Goal: Information Seeking & Learning: Learn about a topic

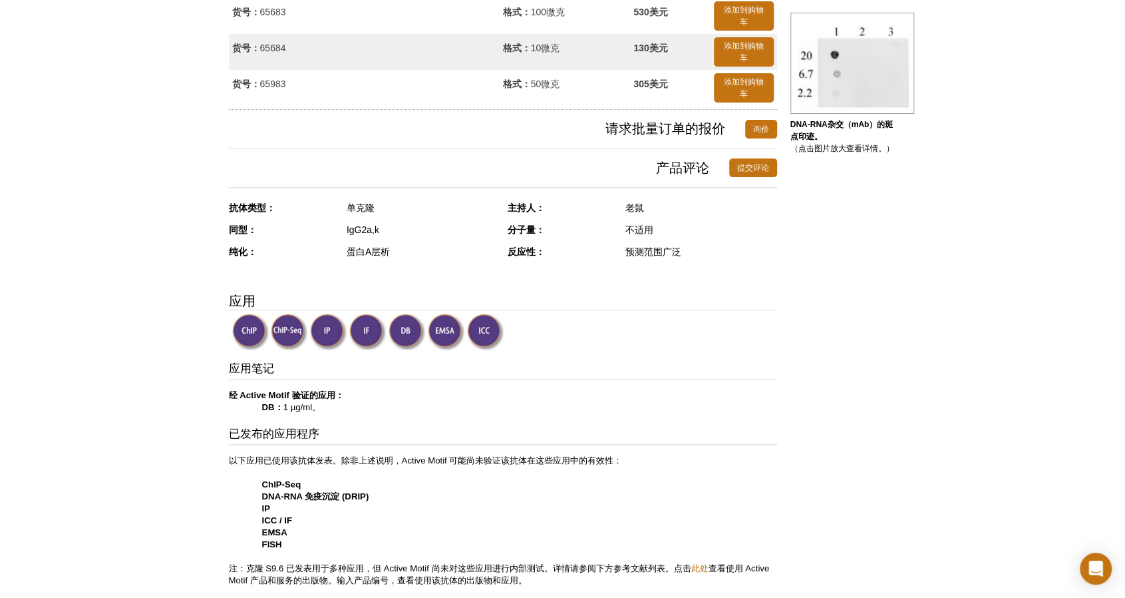
scroll to position [266, 0]
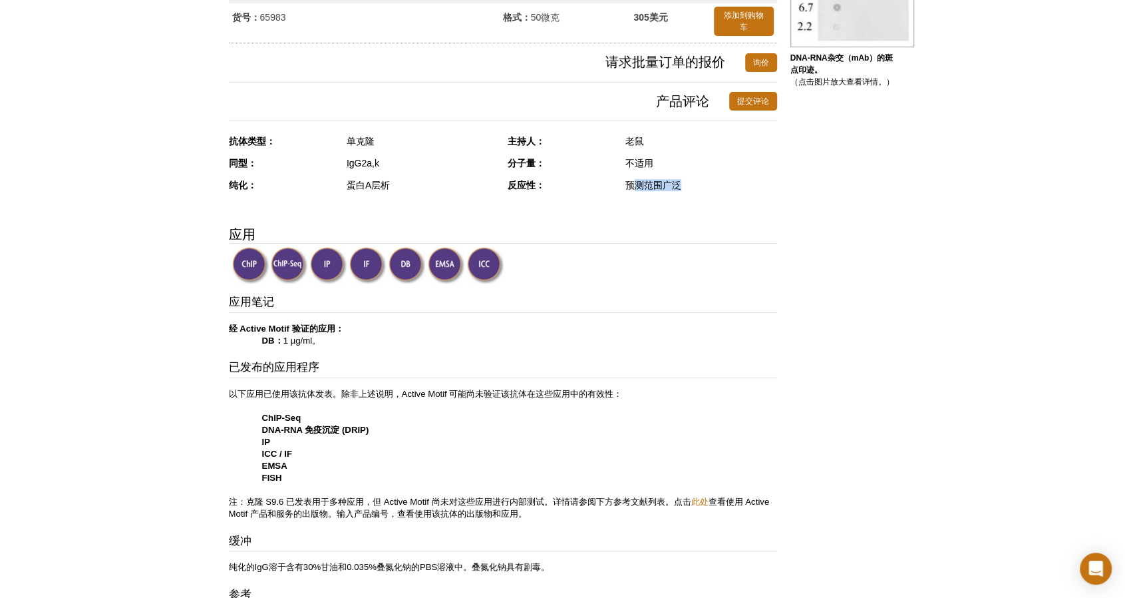
drag, startPoint x: 638, startPoint y: 186, endPoint x: 705, endPoint y: 191, distance: 67.4
click at [562, 191] on div "反应性： 预测范围广泛" at bounding box center [643, 190] width 270 height 22
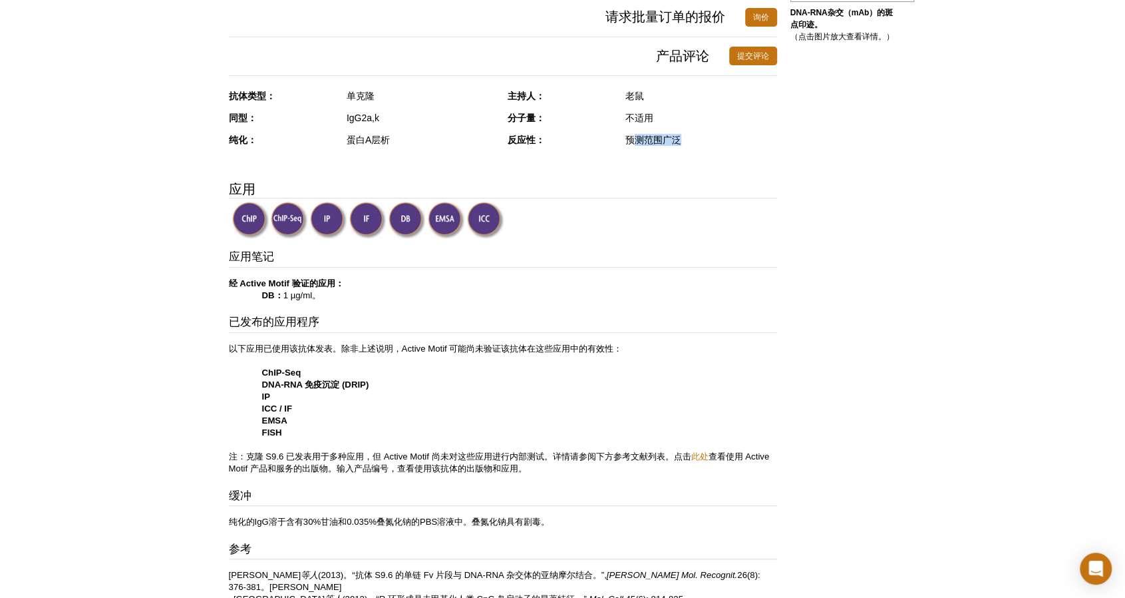
scroll to position [333, 0]
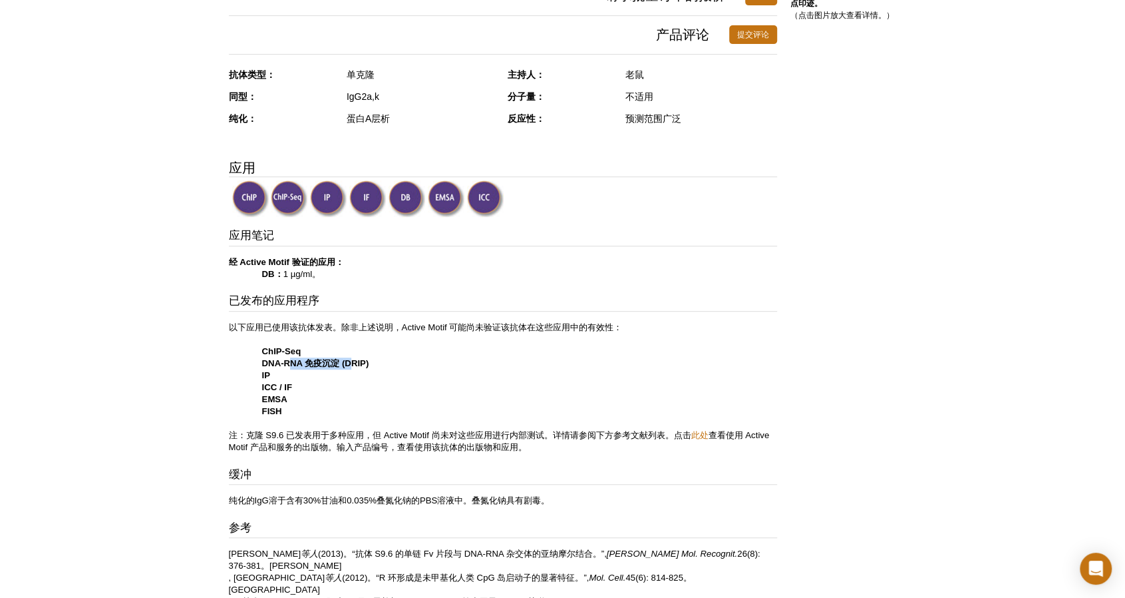
drag, startPoint x: 353, startPoint y: 360, endPoint x: 291, endPoint y: 364, distance: 61.4
click at [291, 364] on font "DNA-RNA 免疫沉淀 (DRIP)" at bounding box center [315, 363] width 107 height 10
drag, startPoint x: 268, startPoint y: 377, endPoint x: 244, endPoint y: 378, distance: 24.6
click at [268, 377] on font "IP" at bounding box center [266, 375] width 8 height 10
drag, startPoint x: 278, startPoint y: 369, endPoint x: 294, endPoint y: 368, distance: 16.0
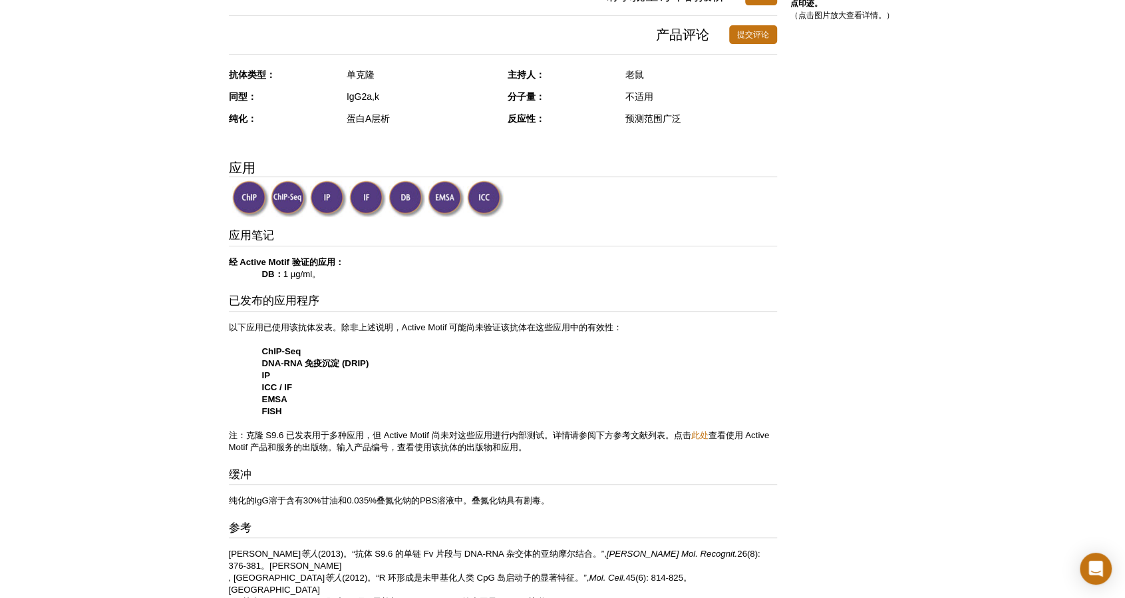
click at [294, 368] on p "以下应用已使用该抗体发表。除非上述说明，Active Motif 可能尚未验证该抗体在这些应用中的有效性： ChIP-Seq DNA-RNA 免疫沉淀 (DR…" at bounding box center [503, 387] width 548 height 132
click at [238, 363] on p "以下应用已使用该抗体发表。除非上述说明，Active Motif 可能尚未验证该抗体在这些应用中的有效性： ChIP-Seq DNA-RNA 免疫沉淀 (DR…" at bounding box center [503, 387] width 548 height 132
drag, startPoint x: 399, startPoint y: 327, endPoint x: 588, endPoint y: 331, distance: 188.4
click at [562, 331] on p "以下应用已使用该抗体发表。除非上述说明，Active Motif 可能尚未验证该抗体在这些应用中的有效性： ChIP-Seq DNA-RNA 免疫沉淀 (DR…" at bounding box center [503, 387] width 548 height 132
click at [399, 346] on p "以下应用已使用该抗体发表。除非上述说明，Active Motif 可能尚未验证该抗体在这些应用中的有效性： ChIP-Seq DNA-RNA 免疫沉淀 (DR…" at bounding box center [503, 387] width 548 height 132
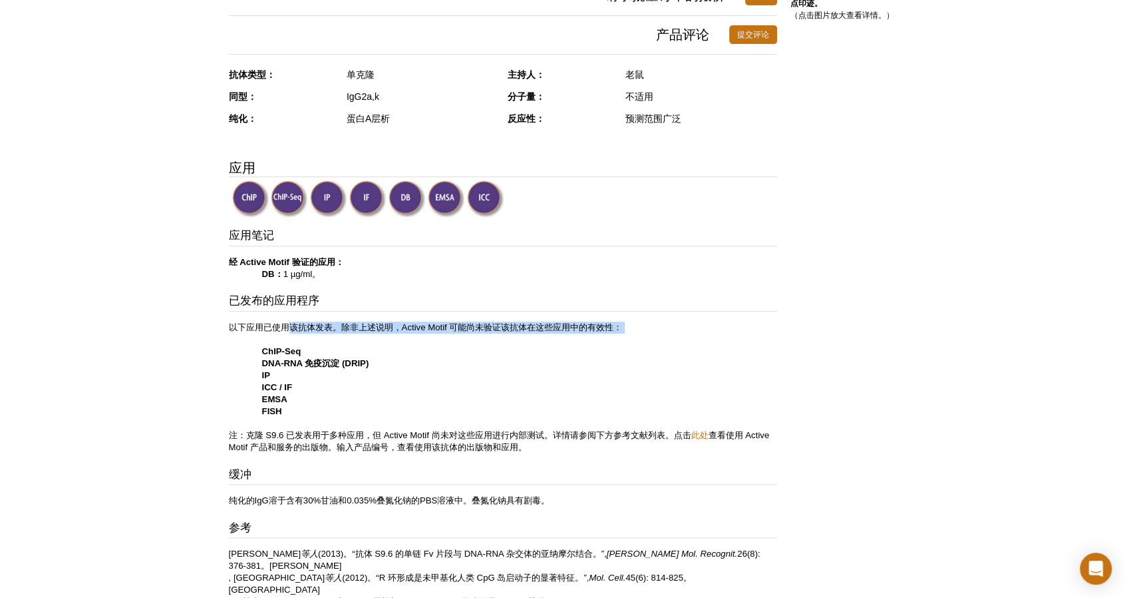
drag, startPoint x: 283, startPoint y: 332, endPoint x: 293, endPoint y: 331, distance: 9.4
click at [293, 331] on p "以下应用已使用该抗体发表。除非上述说明，Active Motif 可能尚未验证该抗体在这些应用中的有效性： ChIP-Seq DNA-RNA 免疫沉淀 (DR…" at bounding box center [503, 387] width 548 height 132
click at [257, 335] on p "以下应用已使用该抗体发表。除非上述说明，Active Motif 可能尚未验证该抗体在这些应用中的有效性： ChIP-Seq DNA-RNA 免疫沉淀 (DR…" at bounding box center [503, 387] width 548 height 132
drag, startPoint x: 260, startPoint y: 322, endPoint x: 343, endPoint y: 316, distance: 84.1
click at [343, 316] on div "应用笔记 经 Active Motif 验证的应用： DB： 1 µg/ml。 已发布的应用程序 以下应用已使用该抗体发表。除非上述说明，Active Mot…" at bounding box center [503, 454] width 548 height 452
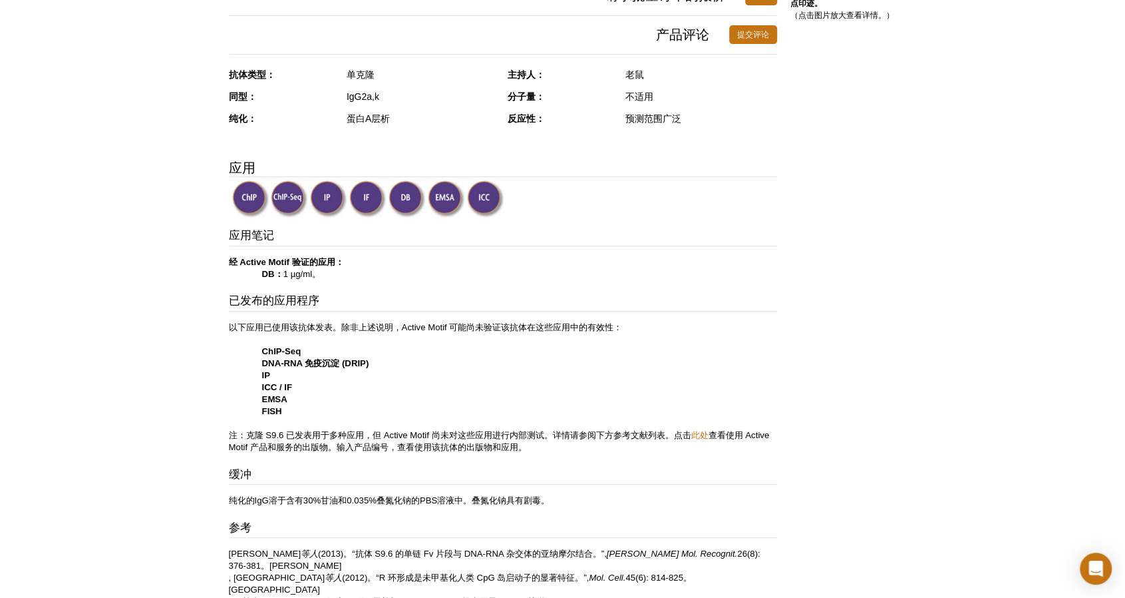
click at [508, 316] on div "应用笔记 经 Active Motif 验证的应用： DB： 1 µg/ml。 已发布的应用程序 以下应用已使用该抗体发表。除非上述说明，Active Mot…" at bounding box center [503, 454] width 548 height 452
drag, startPoint x: 395, startPoint y: 323, endPoint x: 518, endPoint y: 333, distance: 123.6
click at [518, 333] on p "以下应用已使用该抗体发表。除非上述说明，Active Motif 可能尚未验证该抗体在这些应用中的有效性： ChIP-Seq DNA-RNA 免疫沉淀 (DR…" at bounding box center [503, 387] width 548 height 132
drag, startPoint x: 339, startPoint y: 425, endPoint x: 608, endPoint y: 428, distance: 268.9
click at [562, 428] on p "以下应用已使用该抗体发表。除非上述说明，Active Motif 可能尚未验证该抗体在这些应用中的有效性： ChIP-Seq DNA-RNA 免疫沉淀 (DR…" at bounding box center [503, 387] width 548 height 132
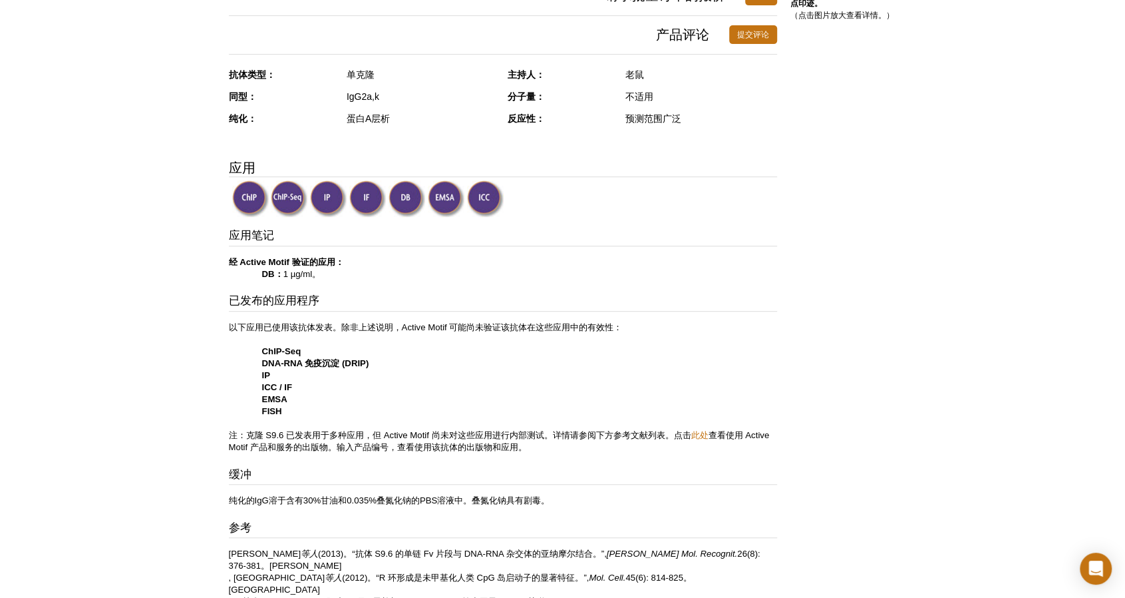
click at [562, 393] on p "以下应用已使用该抗体发表。除非上述说明，Active Motif 可能尚未验证该抗体在这些应用中的有效性： ChIP-Seq DNA-RNA 免疫沉淀 (DR…" at bounding box center [503, 387] width 548 height 132
click at [562, 430] on font "此处" at bounding box center [699, 435] width 17 height 10
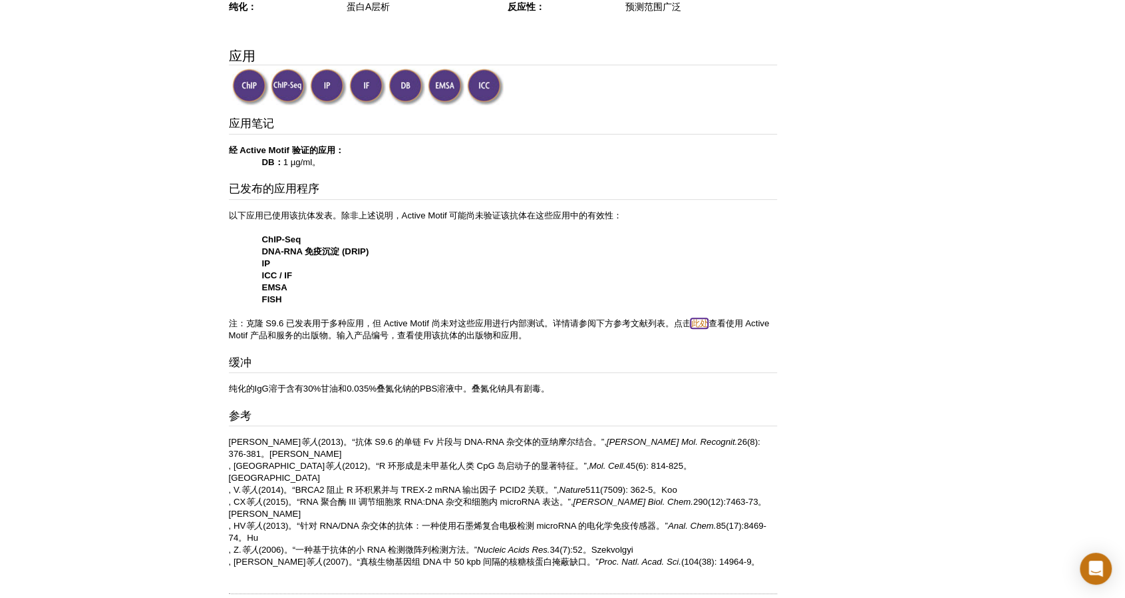
scroll to position [466, 0]
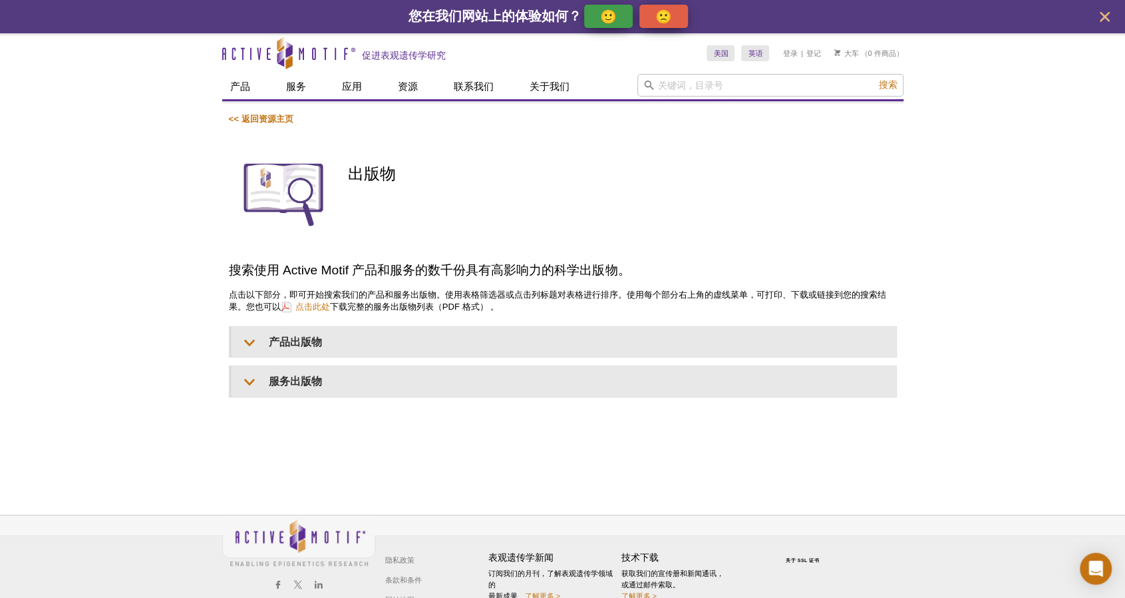
click at [220, 432] on div "Active Motif Logo 促进表观遗传学研究 0 搜索 跳至内容 Active Motif Logo 促进表观遗传学研究 美国 澳大利亚 奥地利 比…" at bounding box center [562, 332] width 1125 height 598
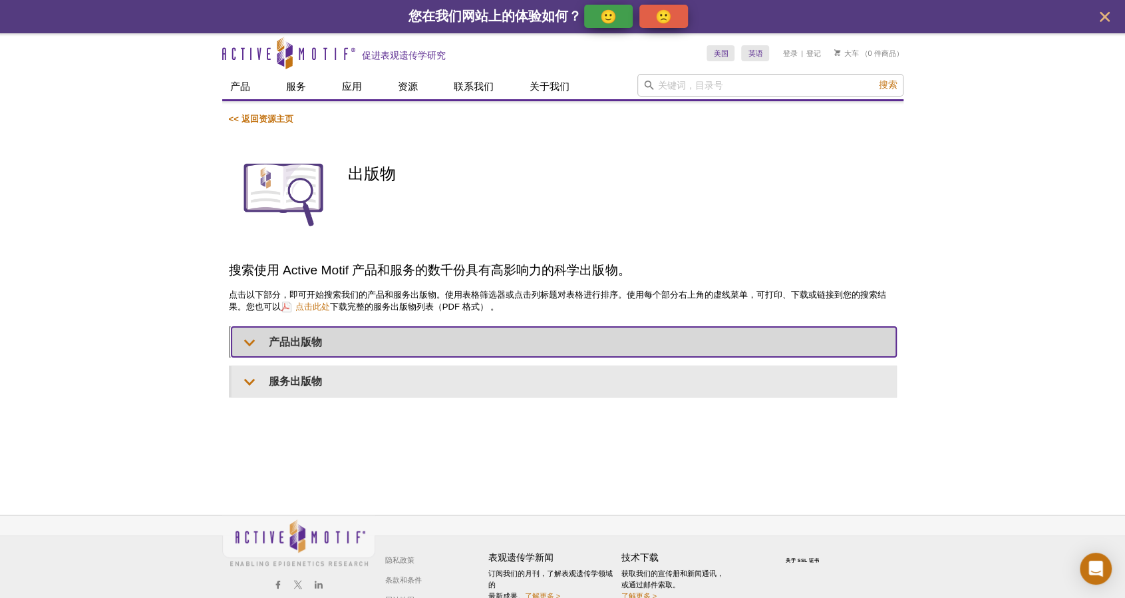
click at [300, 340] on font "产品出版物" at bounding box center [295, 341] width 53 height 11
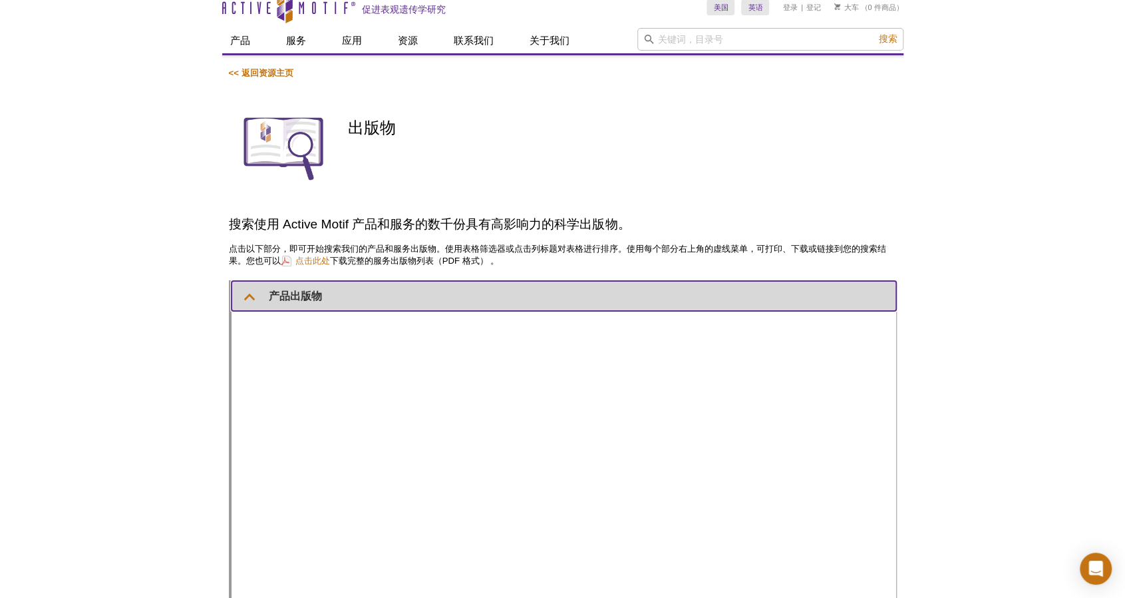
scroll to position [67, 0]
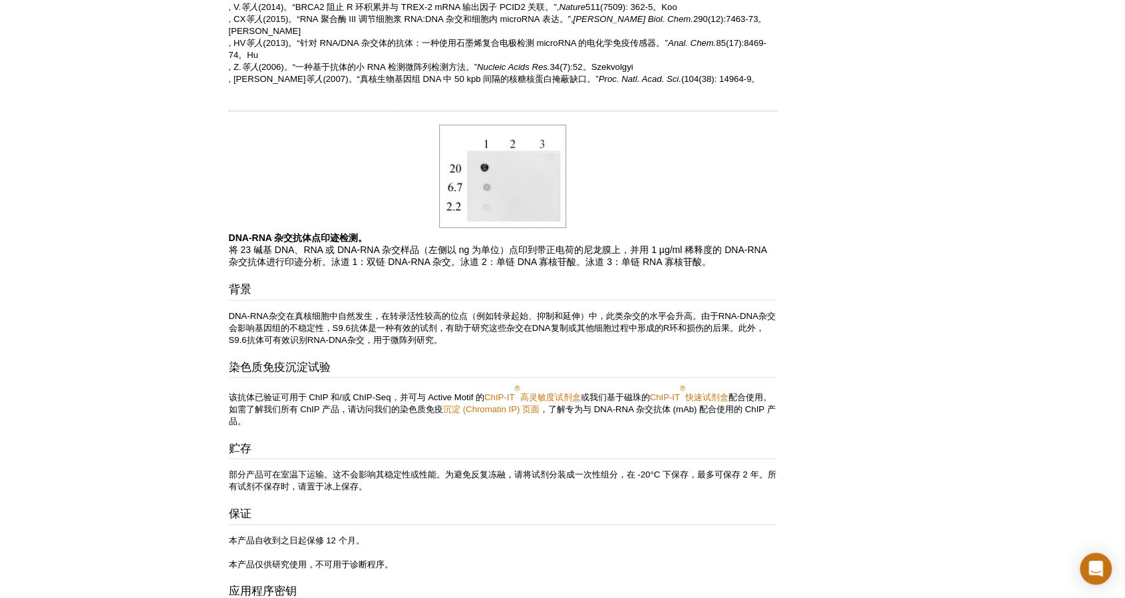
scroll to position [1083, 0]
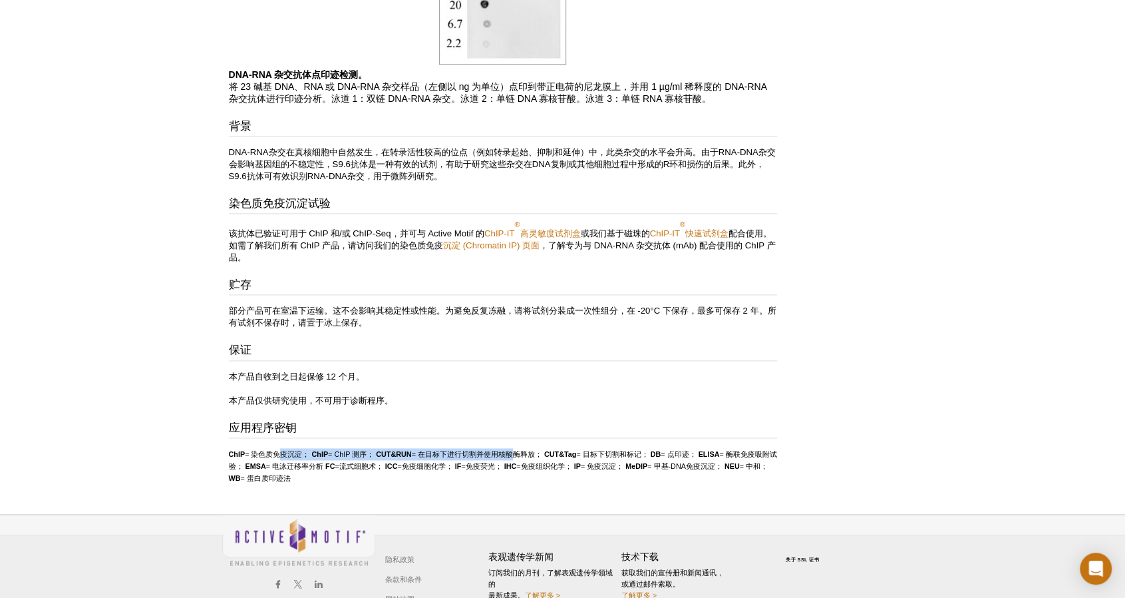
drag, startPoint x: 272, startPoint y: 424, endPoint x: 511, endPoint y: 431, distance: 239.7
click at [511, 448] on ul "ChIP = 染色质免疫沉淀； ChIP = ChIP 测序； CUT&RUN = 在目标下进行切割并使用核酸酶释放； CUT&Tag = 目标下切割和标记；…" at bounding box center [503, 466] width 548 height 36
click at [385, 448] on ul "ChIP = 染色质免疫沉淀； ChIP = ChIP 测序； CUT&RUN = 在目标下进行切割并使用核酸酶释放； CUT&Tag = 目标下切割和标记；…" at bounding box center [503, 466] width 548 height 36
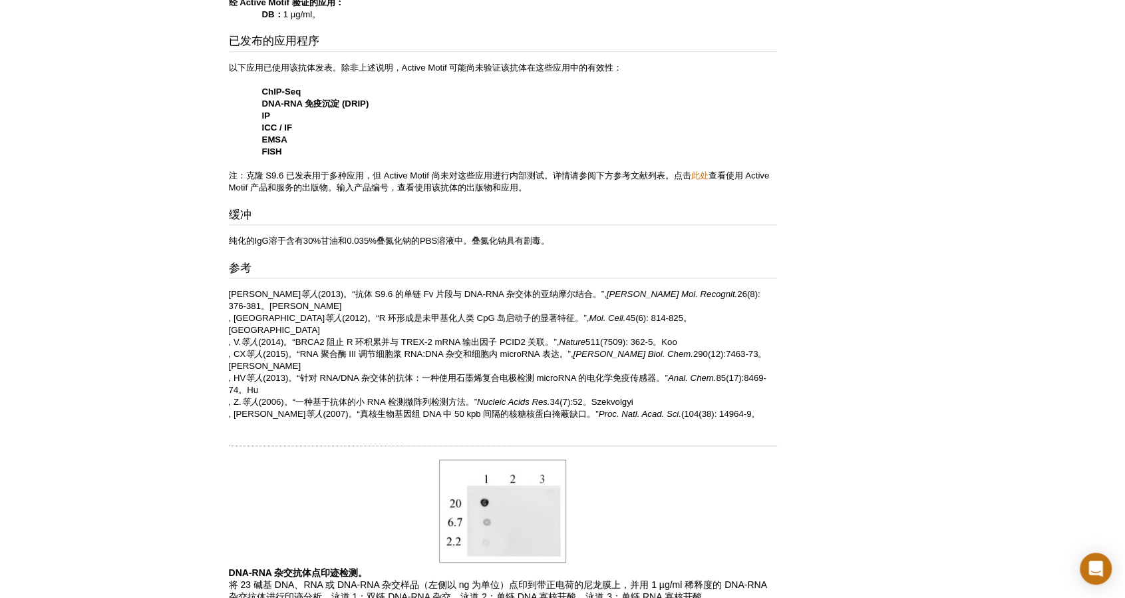
scroll to position [558, 0]
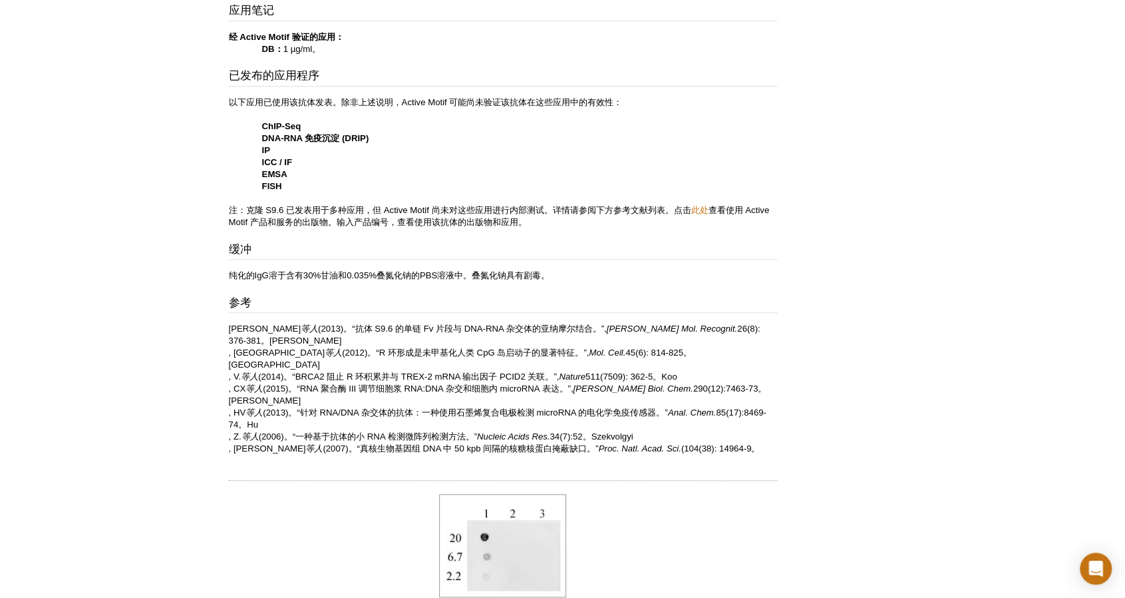
drag, startPoint x: 246, startPoint y: 281, endPoint x: 349, endPoint y: 281, distance: 103.8
click at [349, 281] on div "应用笔记 经 Active Motif 验证的应用： DB： 1 µg/ml。 已发布的应用程序 以下应用已使用该抗体发表。除非上述说明，Active Mot…" at bounding box center [503, 229] width 548 height 452
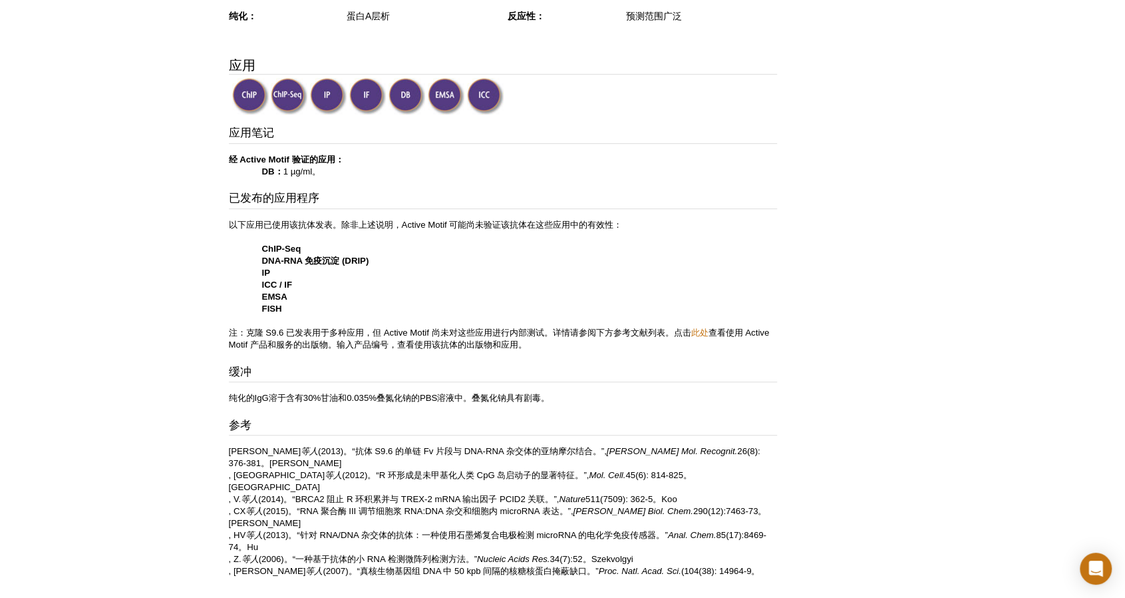
scroll to position [291, 0]
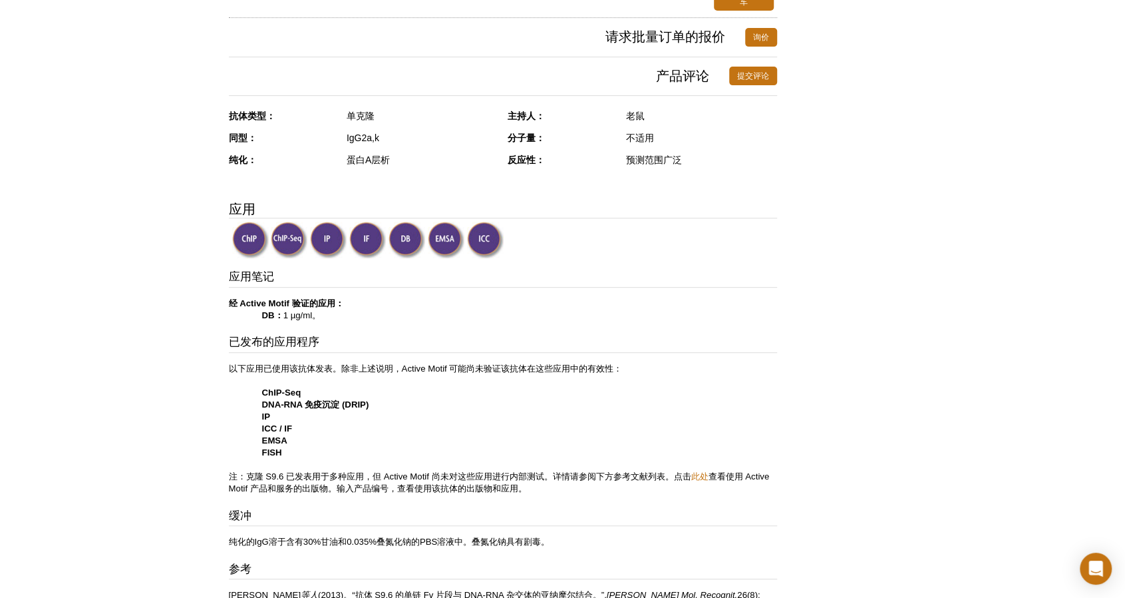
click at [365, 244] on img at bounding box center [367, 240] width 37 height 37
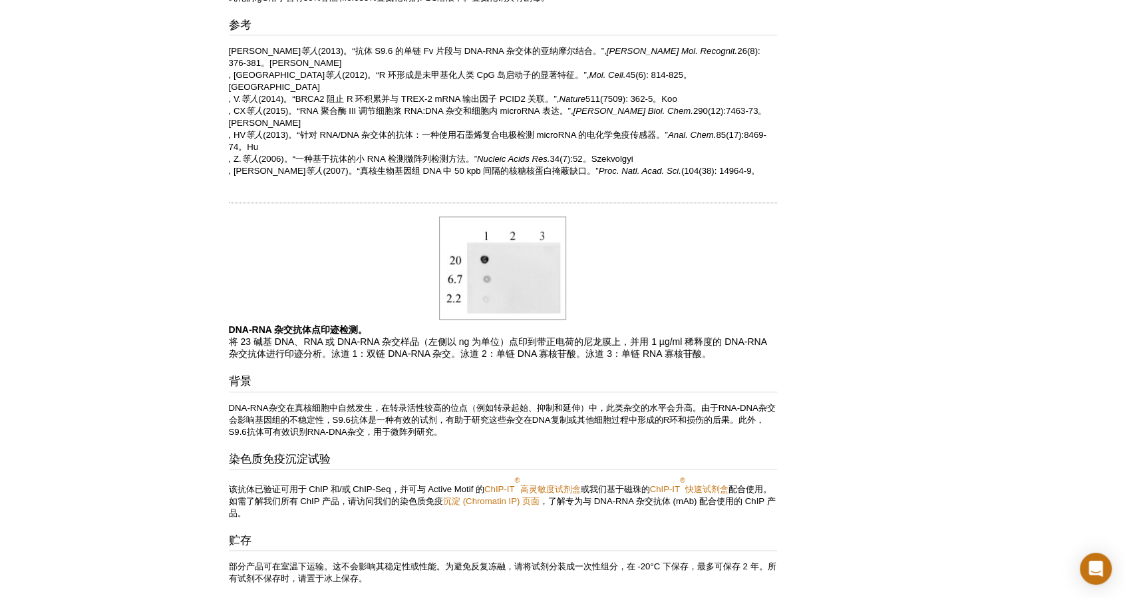
scroll to position [757, 0]
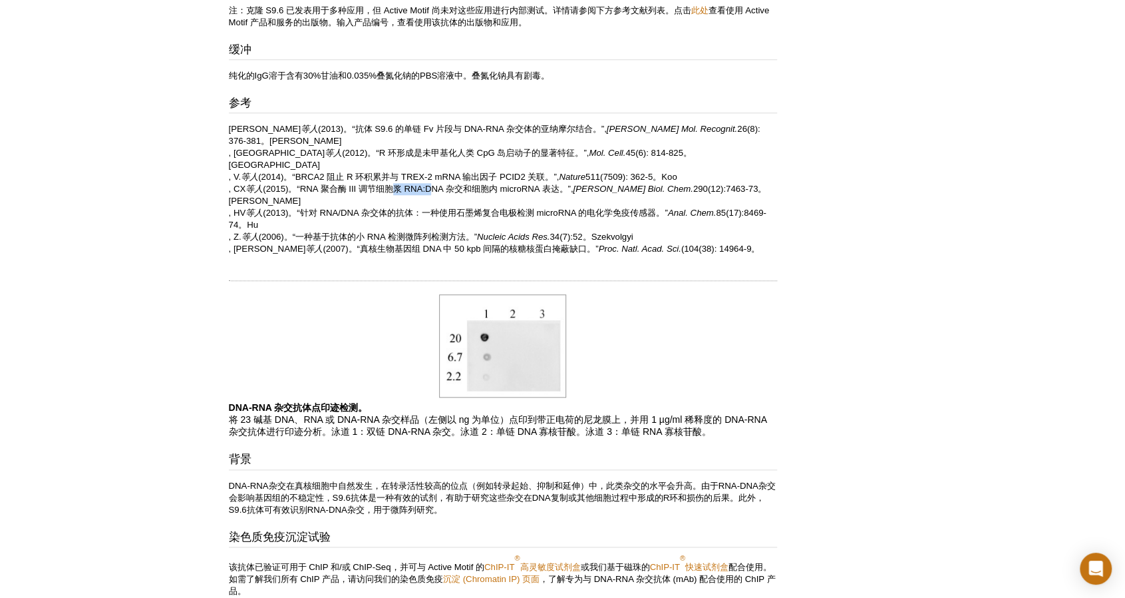
drag, startPoint x: 397, startPoint y: 162, endPoint x: 449, endPoint y: 170, distance: 52.0
click at [449, 170] on p "Phillips, DD 等人 (2013)。“抗体 S9.6 的单链 Fv 片段与 DNA-RNA 杂交体的亚纳摩尔结合。”, J. Mol. Recogn…" at bounding box center [503, 189] width 548 height 132
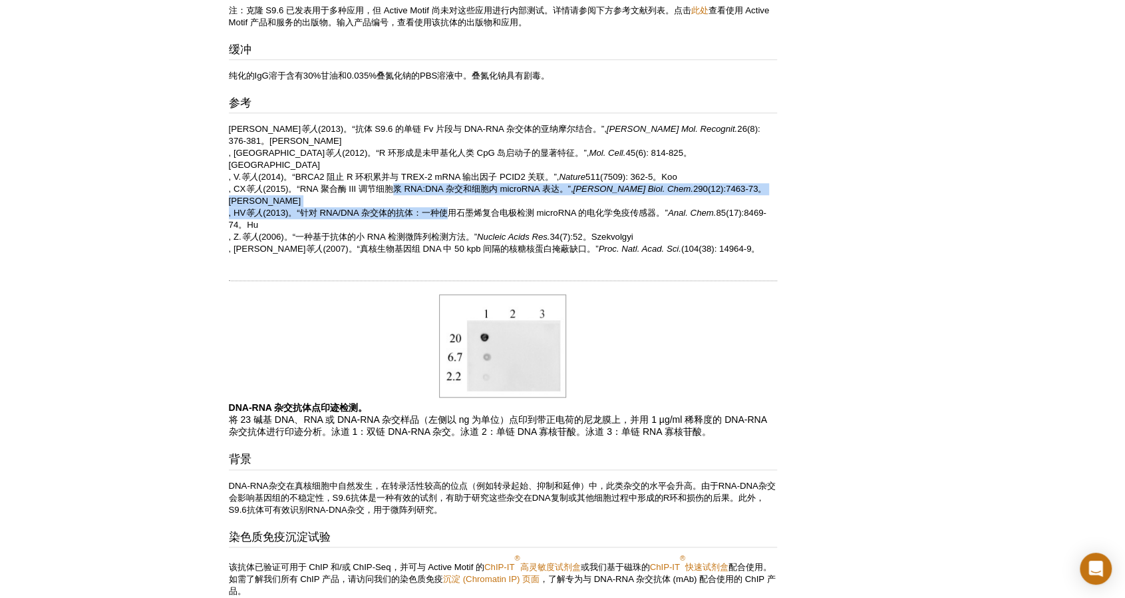
click at [824, 260] on div "技术数据表 DNA-RNA杂交抗体（mAb） 数据缩略图 DNA-RNA杂交（mAb）的斑点印迹。 （点击图片放大查看详情。）" at bounding box center [840, 82] width 126 height 1469
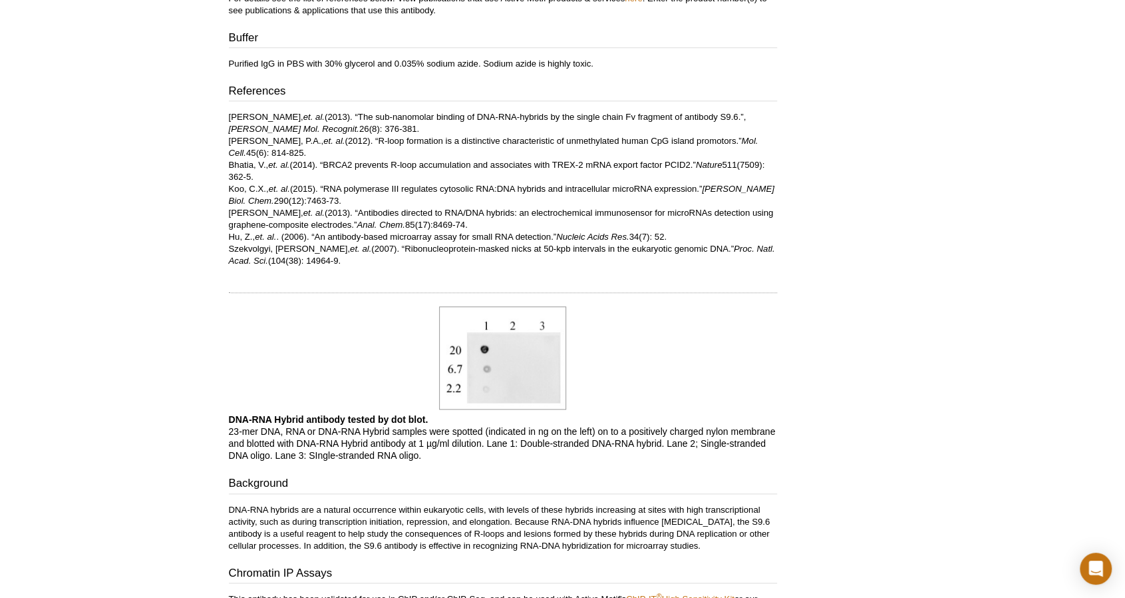
scroll to position [721, 0]
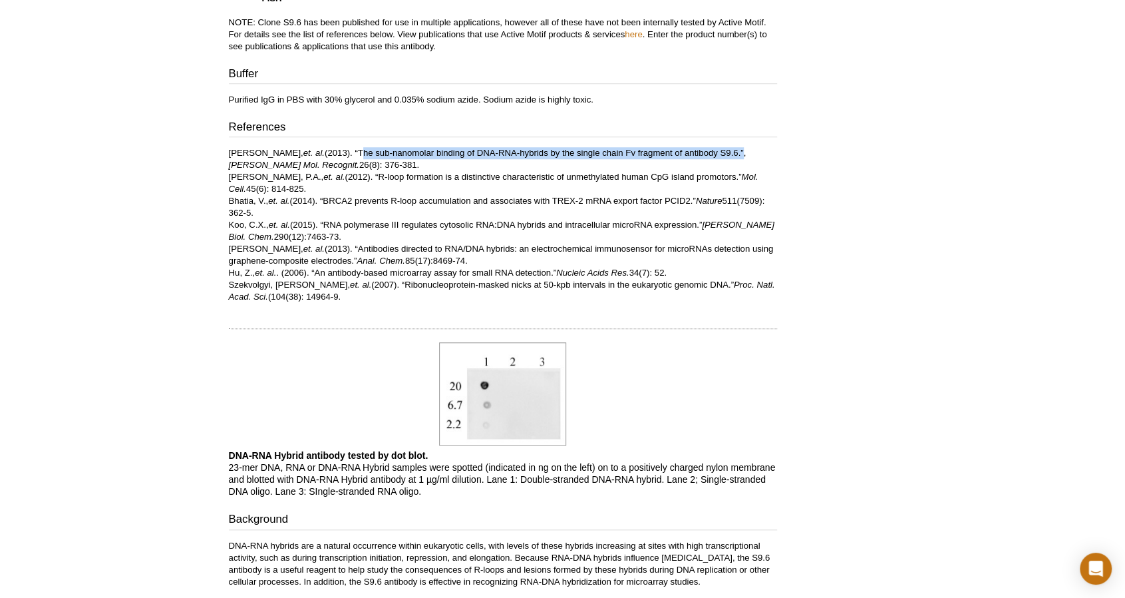
drag, startPoint x: 339, startPoint y: 151, endPoint x: 723, endPoint y: 156, distance: 383.3
click at [723, 156] on p "Phillips, D.D., et. al. (2013). “The sub-nanomolar binding of DNA-RNA-hybrids b…" at bounding box center [503, 225] width 548 height 156
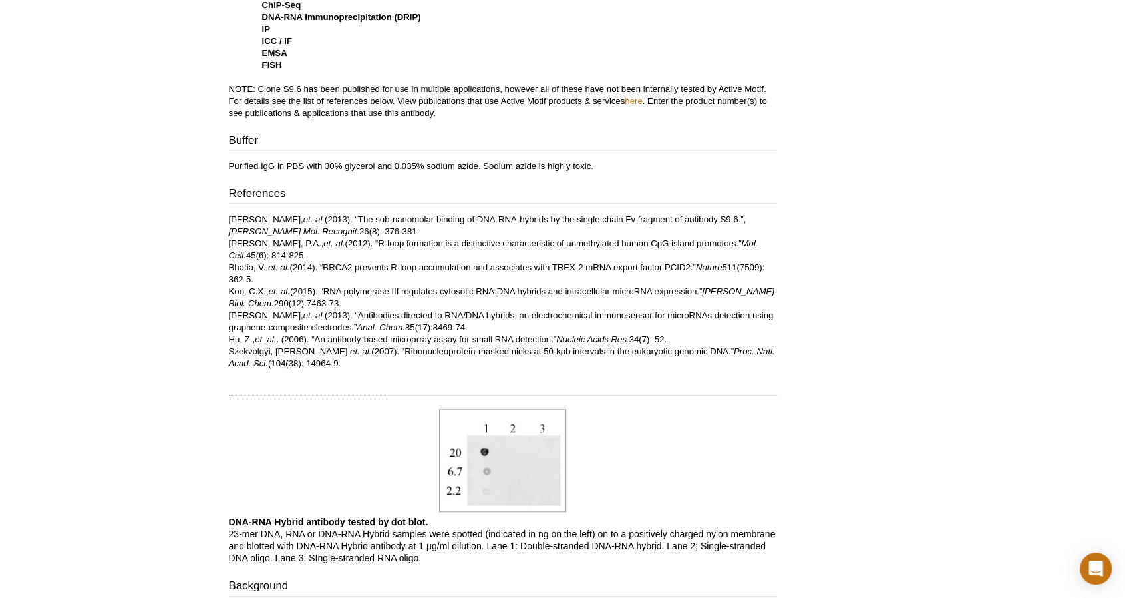
click at [1019, 41] on div "Active Motif Logo Enabling Epigenetics Research 0 Search Skip to content Active…" at bounding box center [562, 221] width 1125 height 1753
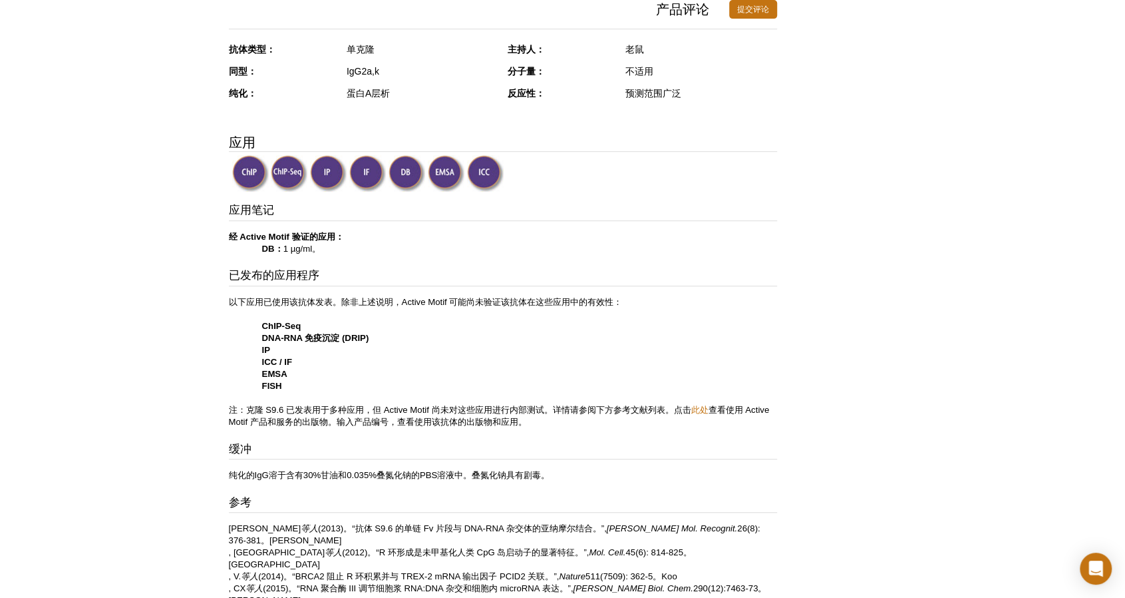
scroll to position [491, 0]
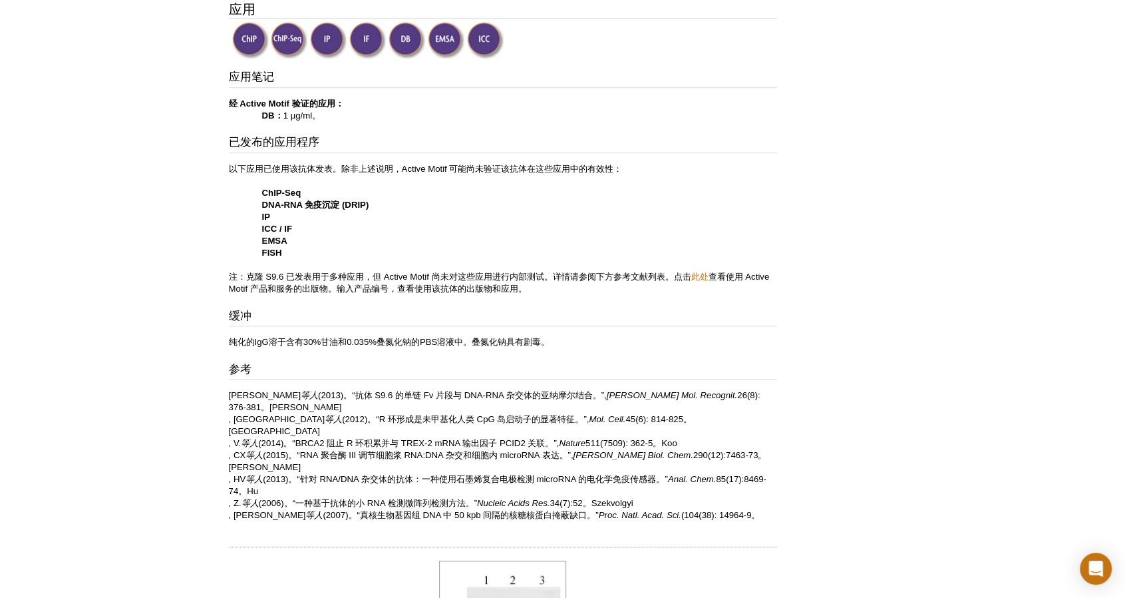
click at [322, 449] on p "Phillips, DD 等人 (2013)。“抗体 S9.6 的单链 Fv 片段与 DNA-RNA 杂交体的亚纳摩尔结合。”, J. Mol. Recogn…" at bounding box center [503, 455] width 548 height 132
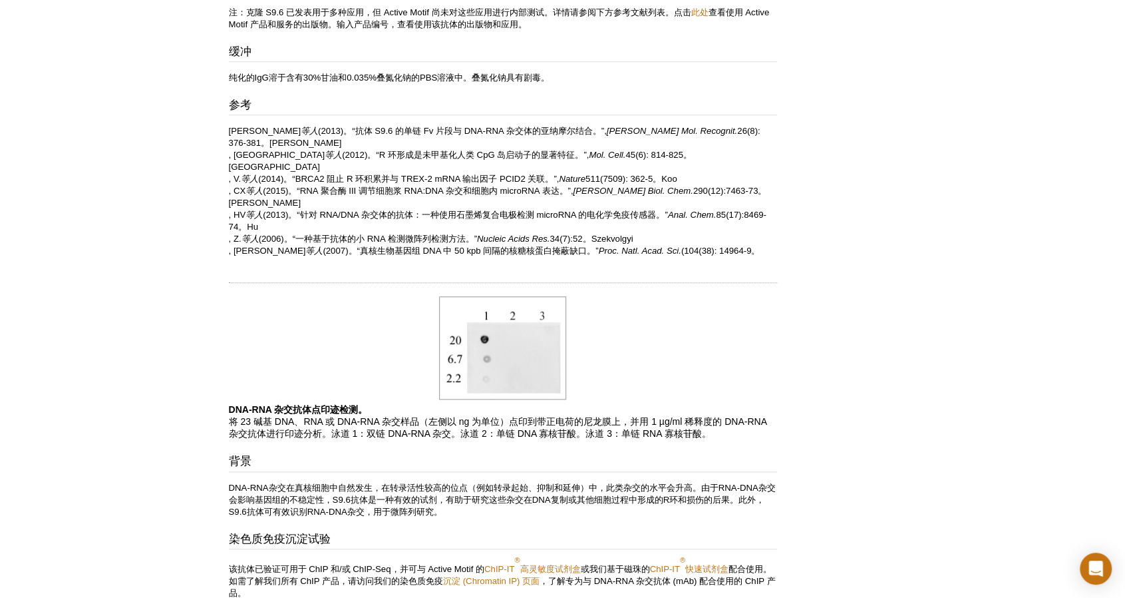
scroll to position [757, 0]
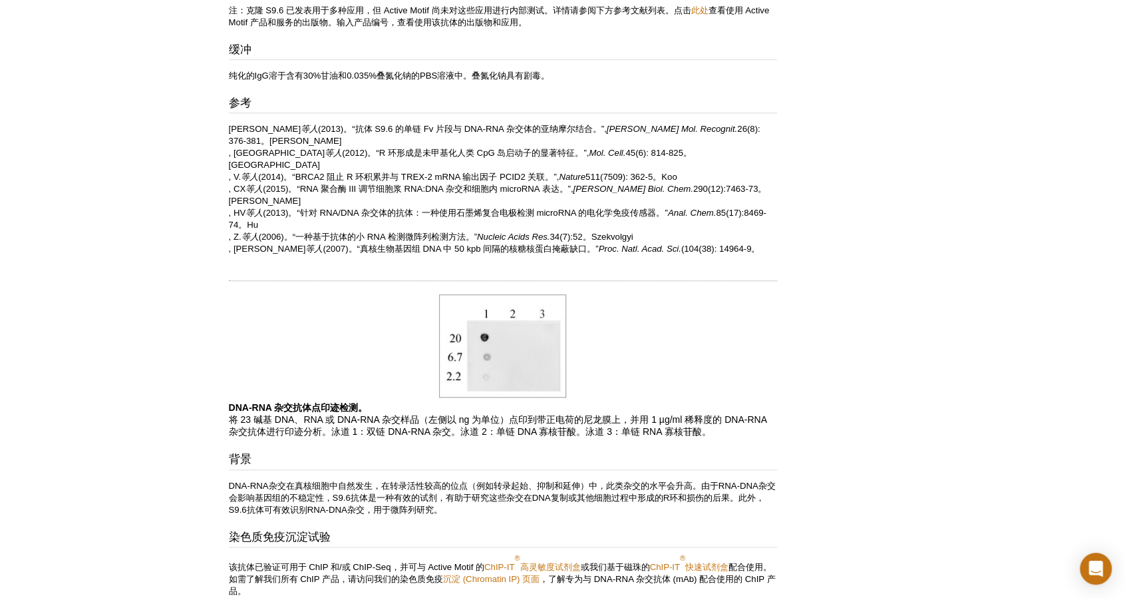
click at [439, 401] on p "DNA-RNA 杂交抗体点印迹检测。 将 23 碱基 DNA、RNA 或 DNA-RNA 杂交样品（左侧以 ng 为单位）点印到带正电荷的尼龙膜上，并用 1 …" at bounding box center [503, 419] width 548 height 36
drag, startPoint x: 374, startPoint y: 393, endPoint x: 478, endPoint y: 398, distance: 103.9
click at [478, 401] on p "DNA-RNA 杂交抗体点印迹检测。 将 23 碱基 DNA、RNA 或 DNA-RNA 杂交样品（左侧以 ng 为单位）点印到带正电荷的尼龙膜上，并用 1 …" at bounding box center [503, 419] width 548 height 36
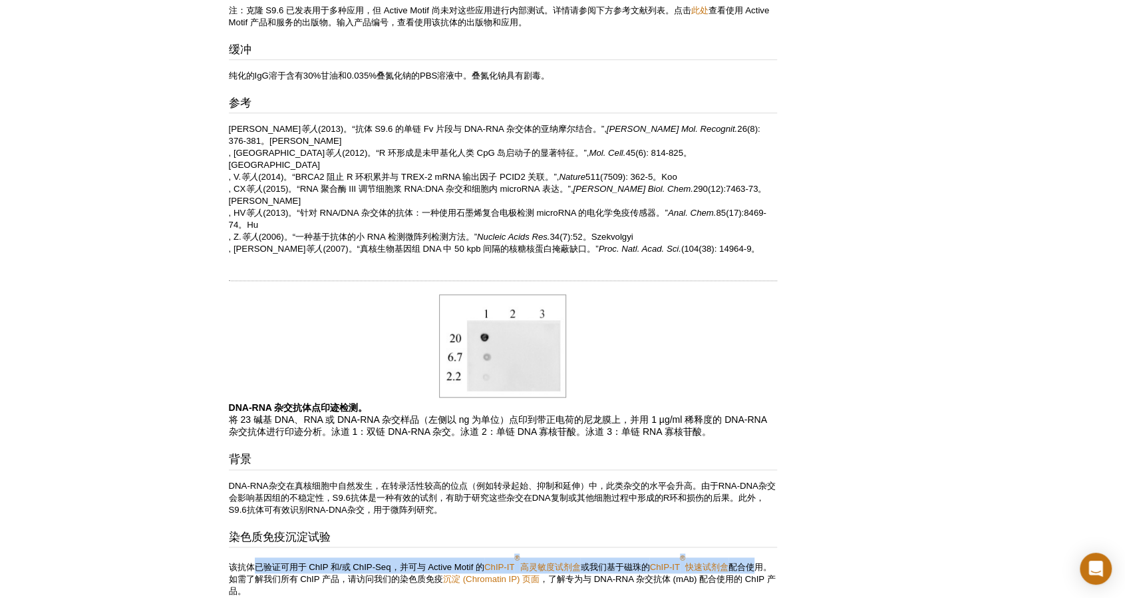
drag, startPoint x: 254, startPoint y: 530, endPoint x: 763, endPoint y: 528, distance: 509.8
click at [763, 557] on p "该抗体已验证可用于 ChIP 和/或 ChIP-Seq，并可与 Active Motif 的 ChIP-IT ® 高灵敏度试剂盒 或我们基于磁珠的 ChIP-…" at bounding box center [503, 577] width 548 height 40
